Goal: Answer question/provide support: Share knowledge or assist other users

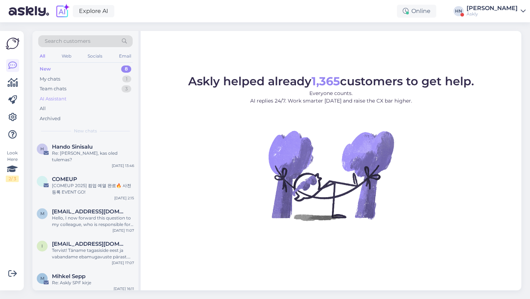
click at [86, 94] on div "AI Assistant" at bounding box center [85, 99] width 94 height 10
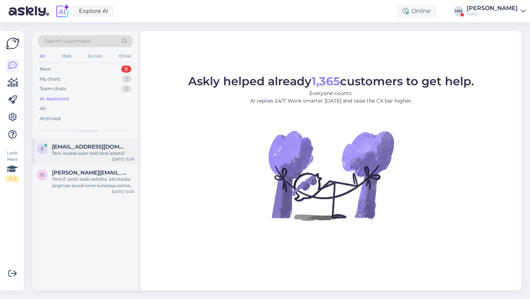
click at [81, 144] on span "[EMAIL_ADDRESS][DOMAIN_NAME]" at bounding box center [89, 147] width 75 height 6
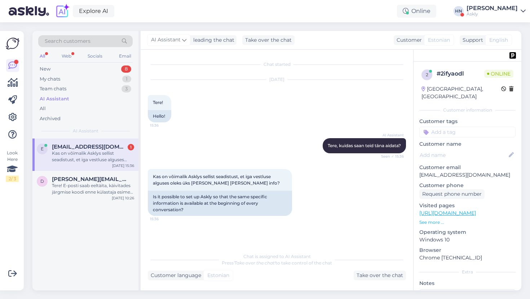
scroll to position [32, 0]
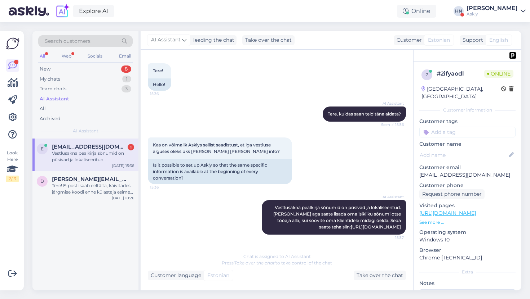
click at [214, 111] on div "AI Assistant Tere, kuidas saan teid täna aidata? Seen ✓ 15:36" at bounding box center [277, 114] width 258 height 31
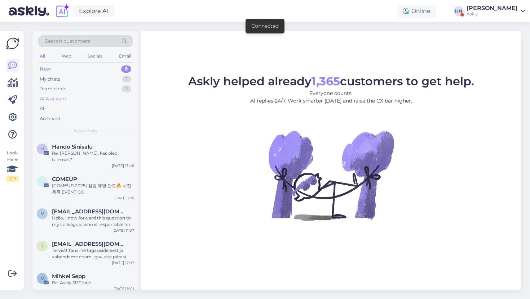
click at [90, 97] on div "AI Assistant" at bounding box center [85, 99] width 94 height 10
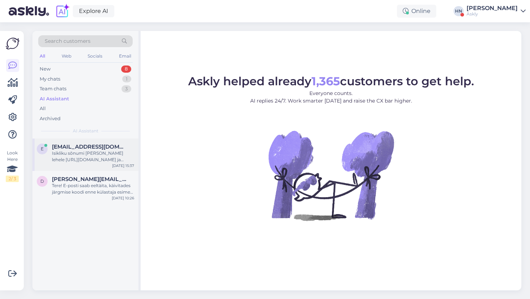
click at [77, 144] on span "[EMAIL_ADDRESS][DOMAIN_NAME]" at bounding box center [89, 147] width 75 height 6
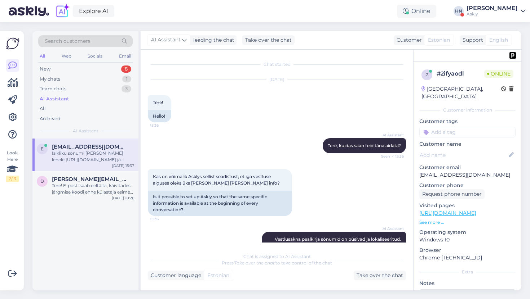
scroll to position [132, 0]
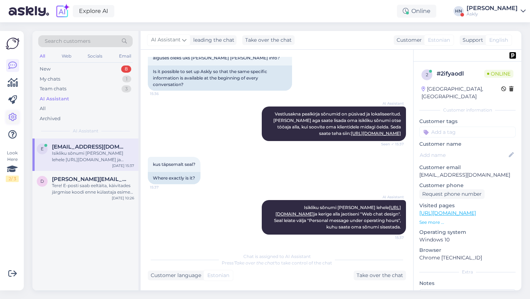
click at [15, 113] on icon at bounding box center [12, 117] width 9 height 9
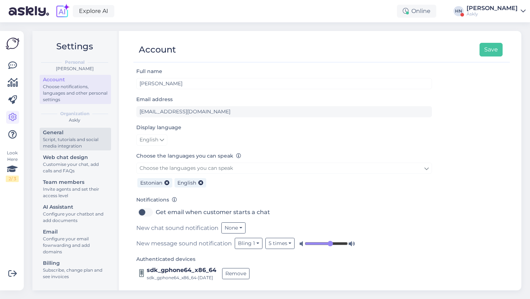
click at [64, 144] on div "Script, tutorials and social media integration" at bounding box center [75, 143] width 65 height 13
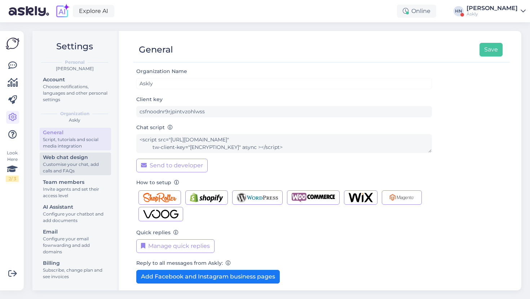
click at [64, 158] on div "Web chat design" at bounding box center [75, 158] width 65 height 8
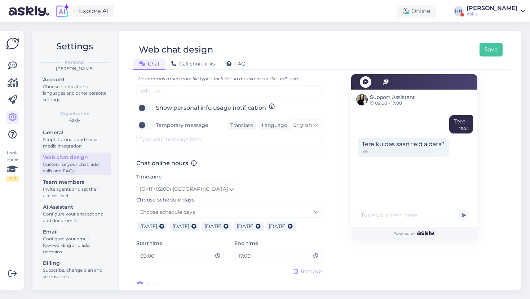
scroll to position [317, 0]
click at [10, 65] on icon at bounding box center [12, 65] width 9 height 9
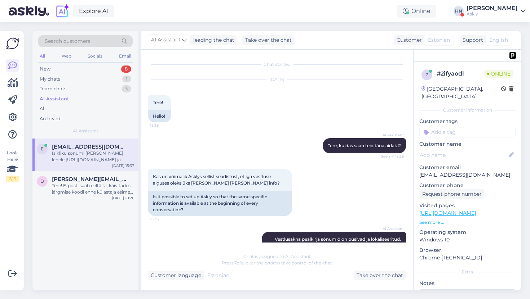
scroll to position [132, 0]
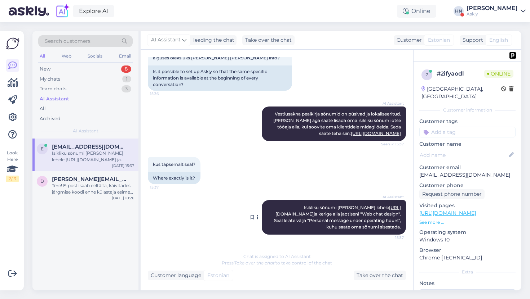
click at [383, 214] on span "Isikliku sõnumi lisamiseks minge lehele https://chat.askly.me/settings/site/web…" at bounding box center [338, 217] width 128 height 25
click at [8, 112] on link at bounding box center [12, 117] width 13 height 13
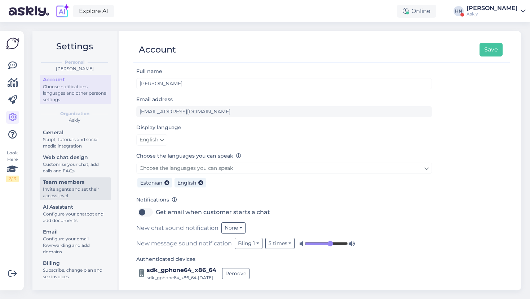
click at [78, 188] on div "Invite agents and set their access level" at bounding box center [75, 192] width 65 height 13
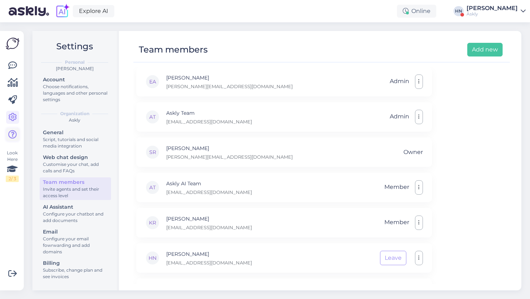
click at [13, 134] on icon at bounding box center [12, 134] width 9 height 9
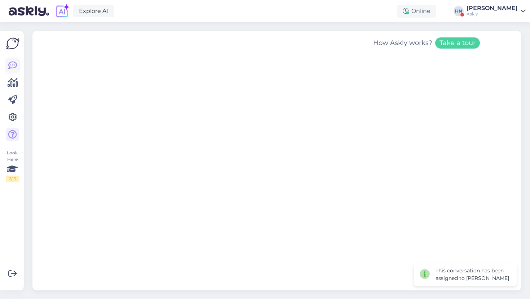
click at [15, 61] on icon at bounding box center [12, 65] width 9 height 9
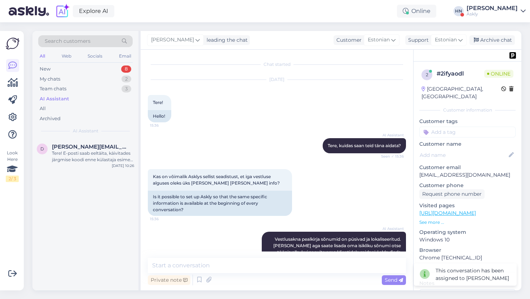
scroll to position [299, 0]
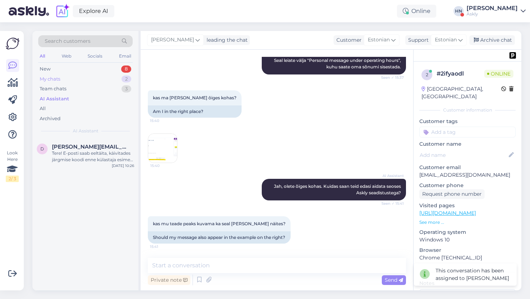
click at [61, 81] on div "My chats 2" at bounding box center [85, 79] width 94 height 10
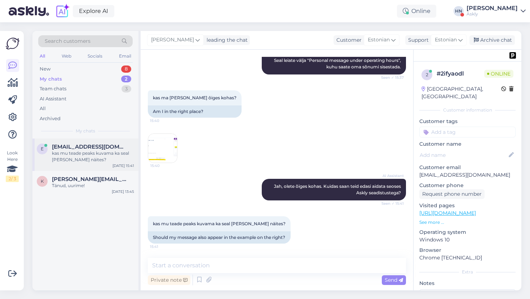
click at [50, 148] on div "e ene.nuut@confido.ee kas mu teade peaks kuvama ka seal paremal näites?" at bounding box center [85, 153] width 97 height 19
click at [167, 152] on img at bounding box center [162, 148] width 29 height 29
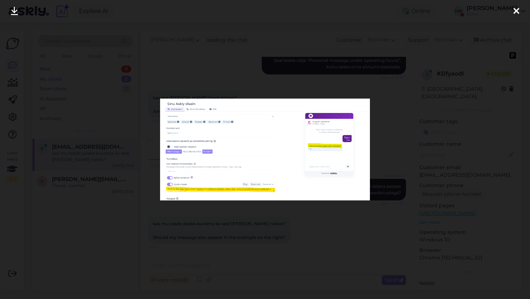
click at [376, 136] on div at bounding box center [265, 149] width 530 height 299
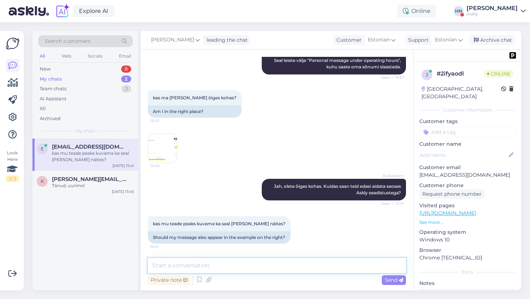
click at [240, 263] on textarea at bounding box center [277, 265] width 258 height 15
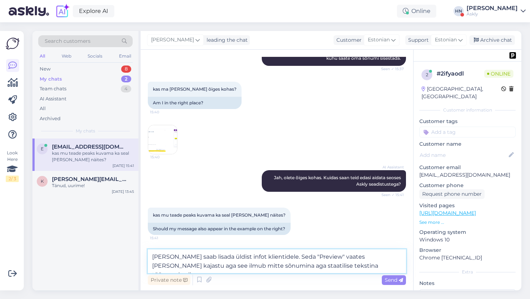
type textarea "[PERSON_NAME] saab lisada üldist infot klientidele. Seda "Preview" vaates [PERS…"
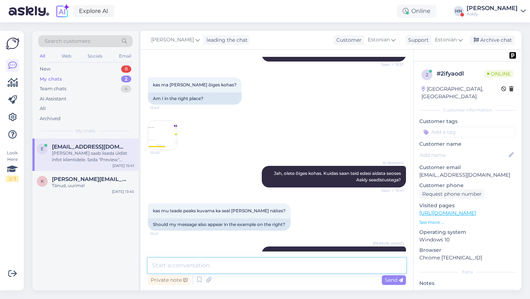
scroll to position [343, 0]
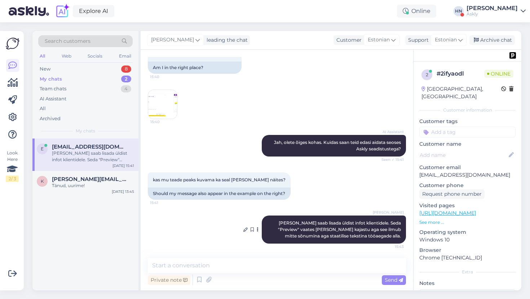
click at [288, 228] on span "[PERSON_NAME] saab lisada üldist infot klientidele. Seda "Preview" vaates [PERS…" at bounding box center [340, 229] width 124 height 18
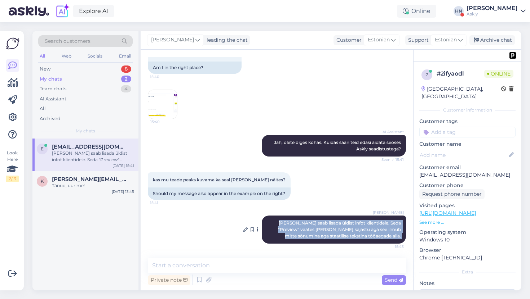
click at [288, 228] on span "[PERSON_NAME] saab lisada üldist infot klientidele. Seda "Preview" vaates [PERS…" at bounding box center [340, 229] width 124 height 18
click at [288, 227] on span "[PERSON_NAME] saab lisada üldist infot klientidele. Seda "Preview" vaates [PERS…" at bounding box center [340, 229] width 124 height 18
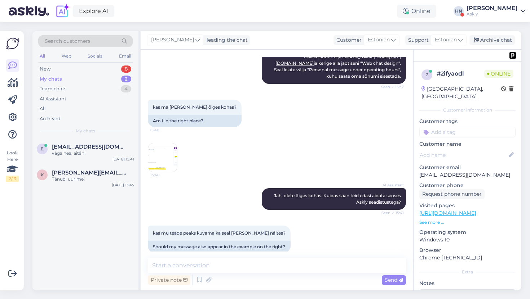
scroll to position [244, 0]
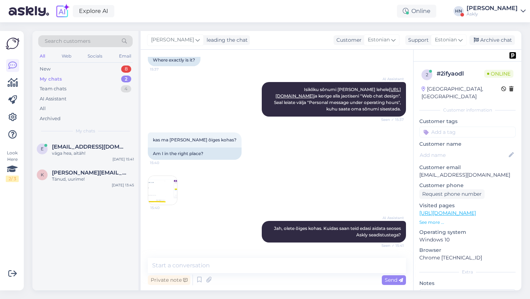
click at [161, 202] on img at bounding box center [162, 190] width 29 height 29
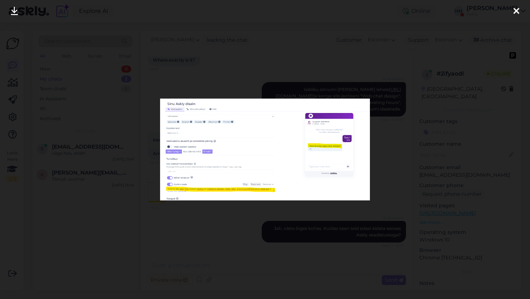
click at [190, 210] on div at bounding box center [265, 149] width 530 height 299
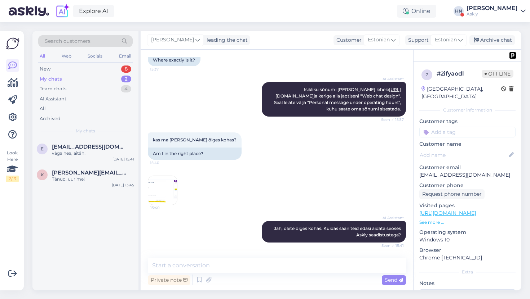
click at [169, 205] on img at bounding box center [162, 190] width 29 height 29
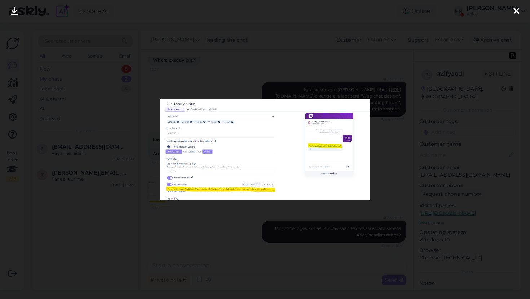
click at [169, 208] on div at bounding box center [265, 149] width 530 height 299
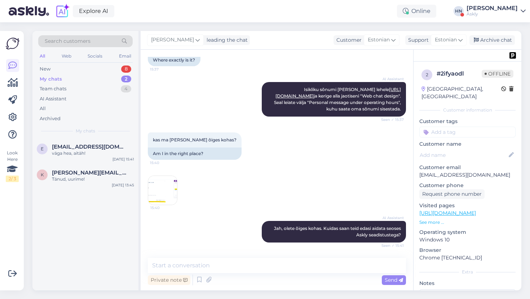
scroll to position [374, 0]
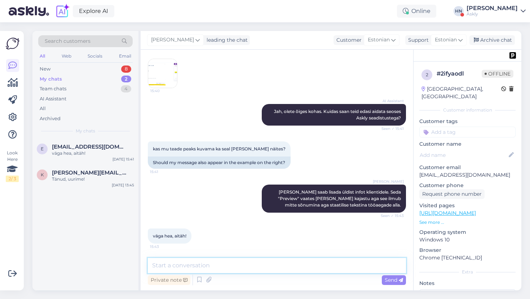
click at [224, 267] on textarea at bounding box center [277, 265] width 258 height 15
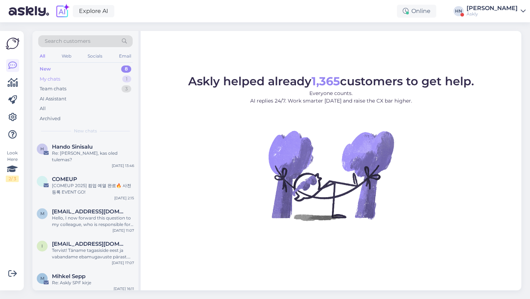
click at [104, 77] on div "My chats 1" at bounding box center [85, 79] width 94 height 10
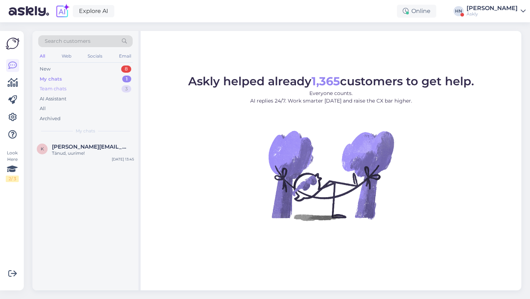
click at [91, 93] on div "Team chats 3" at bounding box center [85, 89] width 94 height 10
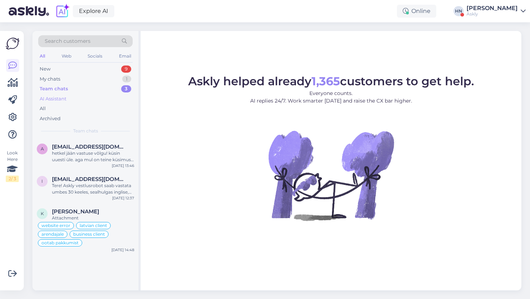
click at [91, 98] on div "AI Assistant" at bounding box center [85, 99] width 94 height 10
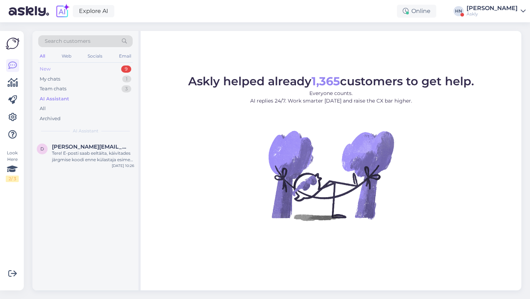
click at [98, 69] on div "New 9" at bounding box center [85, 69] width 94 height 10
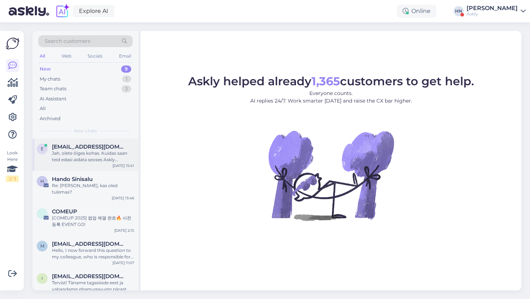
click at [78, 142] on div "e [EMAIL_ADDRESS][DOMAIN_NAME] Jah, olete õiges kohas. Kuidas saan teid edasi a…" at bounding box center [85, 155] width 106 height 32
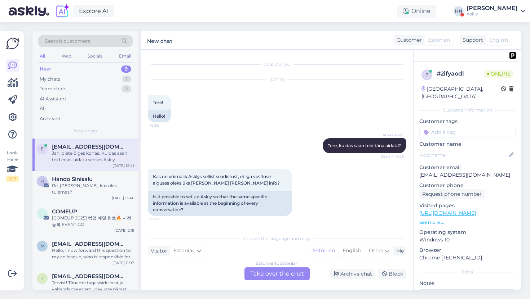
scroll to position [276, 0]
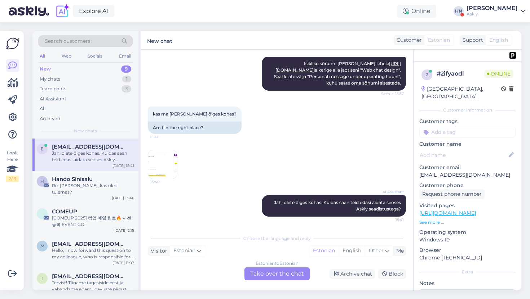
click at [158, 159] on img at bounding box center [162, 164] width 29 height 29
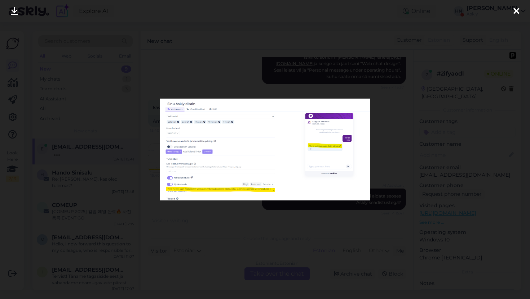
click at [191, 78] on div at bounding box center [265, 149] width 530 height 299
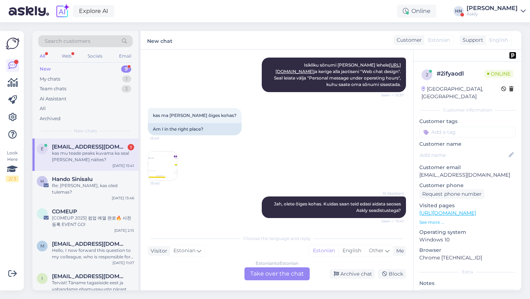
scroll to position [253, 0]
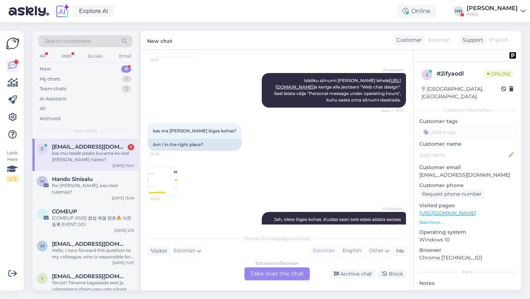
click at [157, 181] on img at bounding box center [162, 181] width 29 height 29
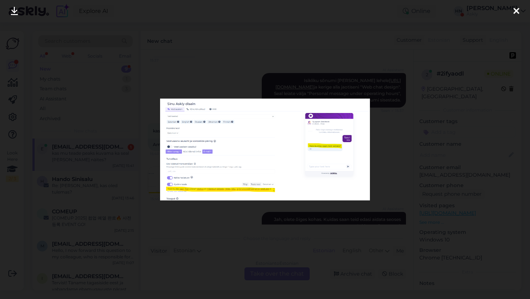
click at [210, 73] on div at bounding box center [265, 149] width 530 height 299
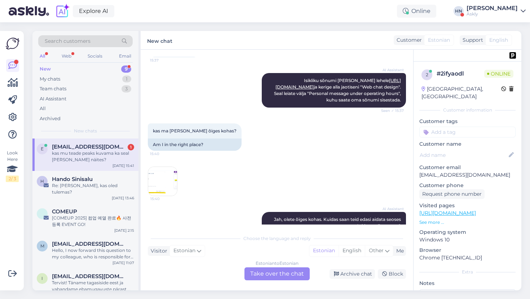
scroll to position [326, 0]
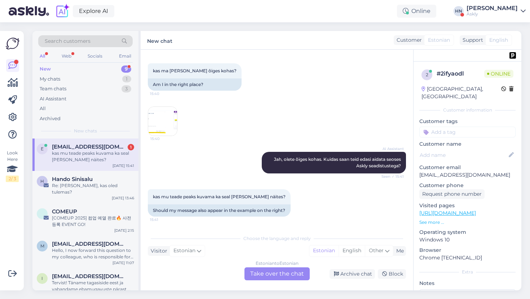
click at [249, 133] on div "kas ma [PERSON_NAME] õiges kohas? 15:40 Am I in the right place? 15:40" at bounding box center [277, 99] width 258 height 89
click at [164, 121] on img at bounding box center [162, 121] width 29 height 29
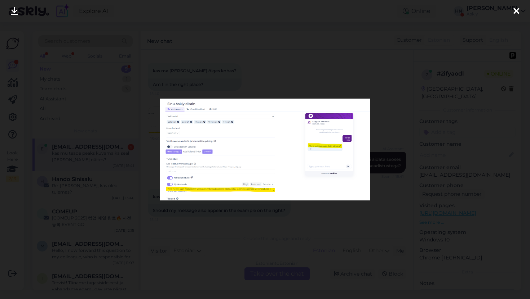
click at [232, 67] on div at bounding box center [265, 149] width 530 height 299
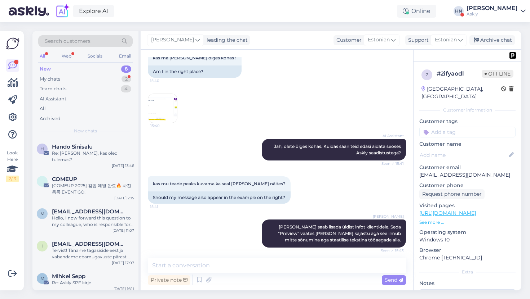
scroll to position [374, 0]
